Goal: Find specific page/section: Find specific page/section

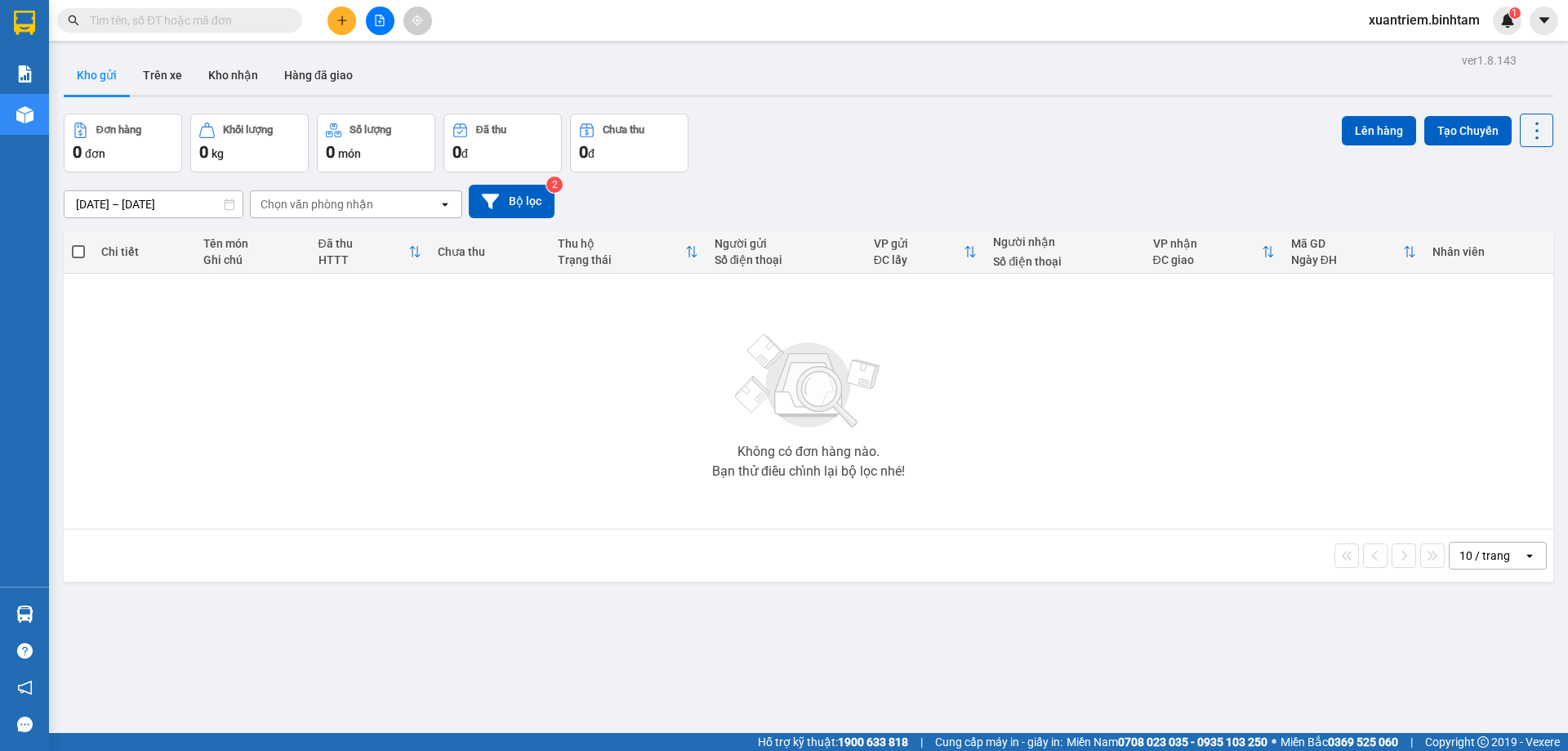
click at [153, 13] on input "text" at bounding box center [186, 21] width 193 height 18
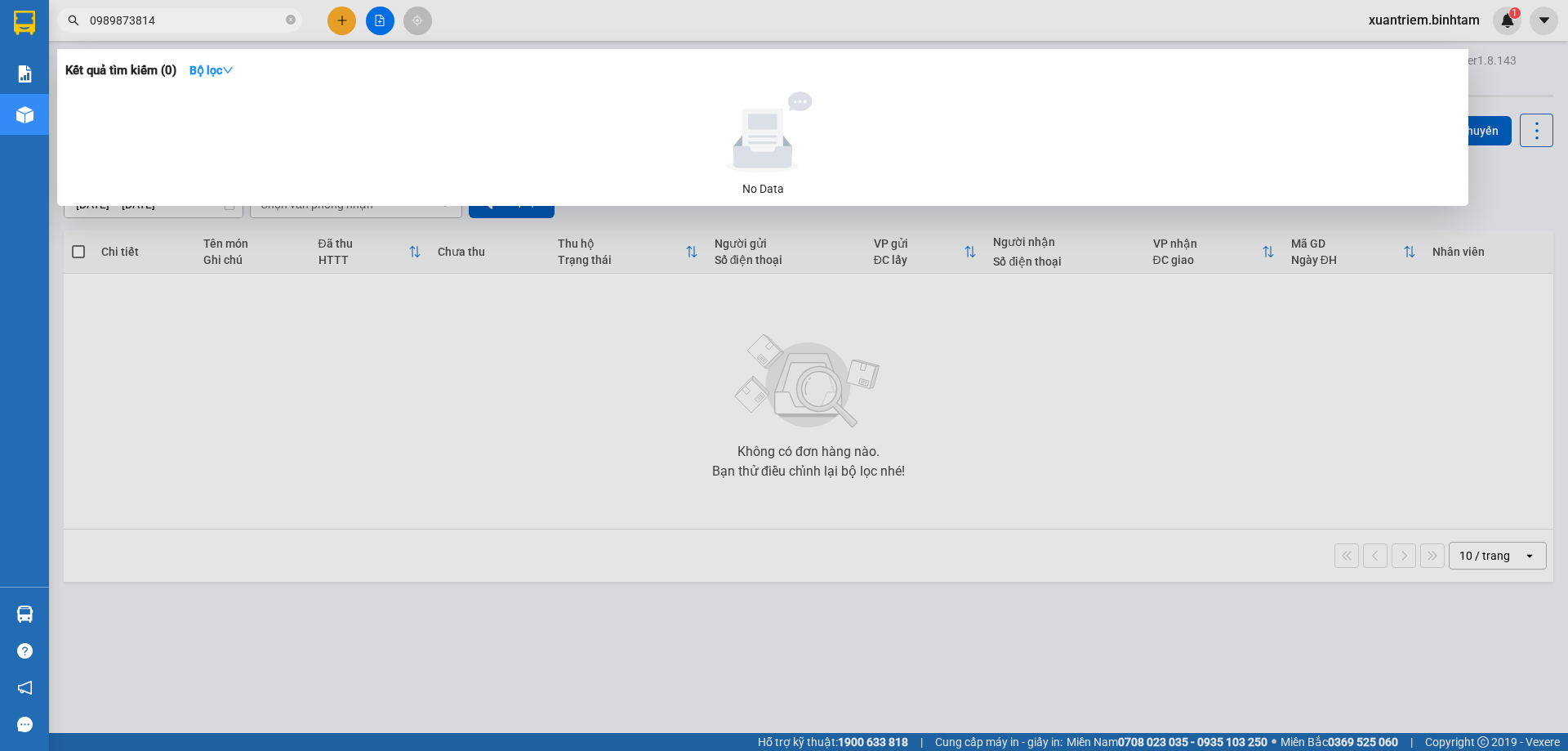
click at [183, 25] on input "0989873814" at bounding box center [186, 21] width 193 height 18
type input "0989873814"
drag, startPoint x: 954, startPoint y: 416, endPoint x: 753, endPoint y: 389, distance: 202.8
click at [956, 416] on div at bounding box center [784, 376] width 1568 height 751
